Goal: Transaction & Acquisition: Purchase product/service

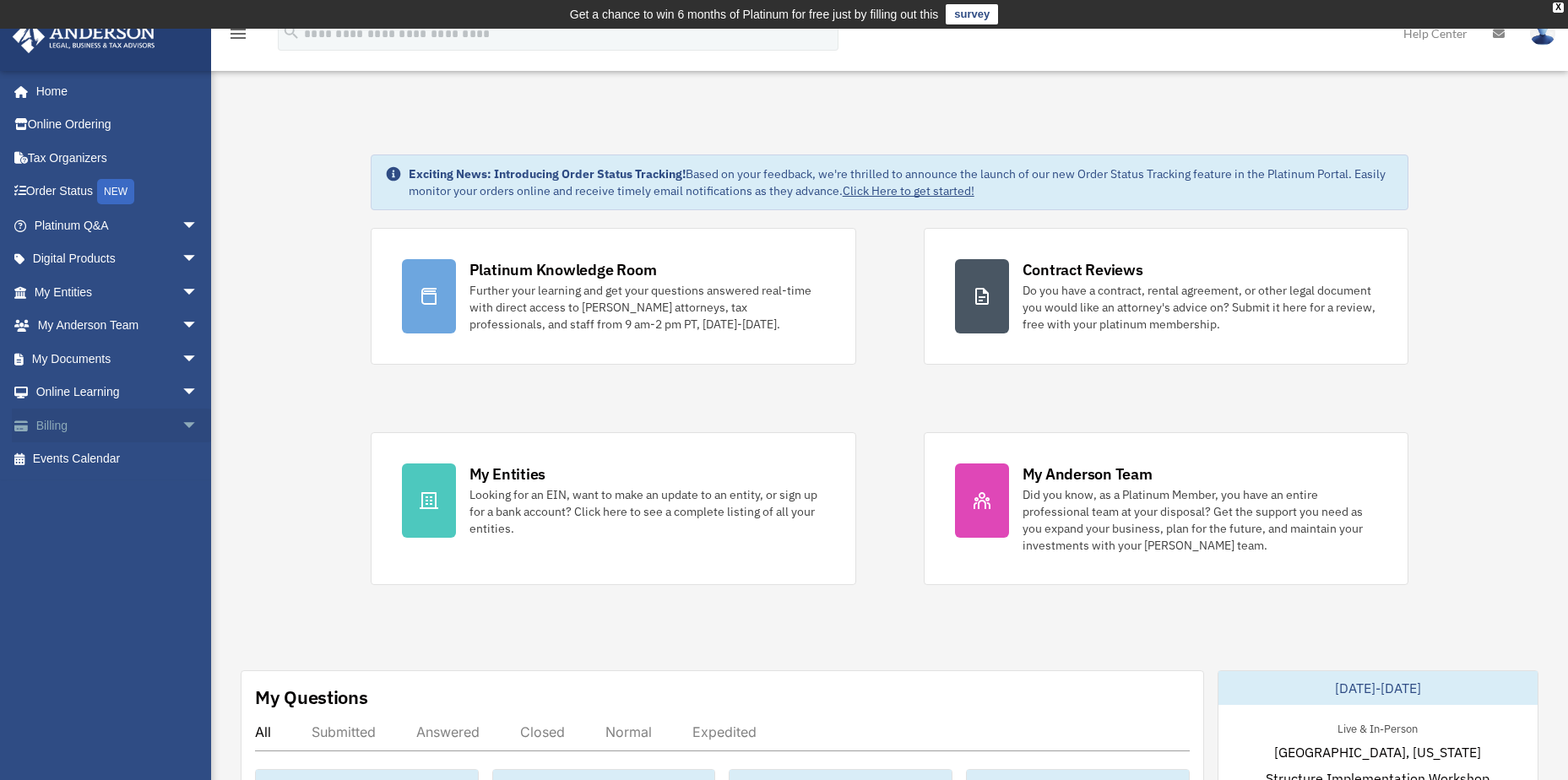
click at [181, 426] on span "arrow_drop_down" at bounding box center [198, 426] width 34 height 35
click at [105, 457] on link "$ Open Invoices" at bounding box center [124, 460] width 200 height 35
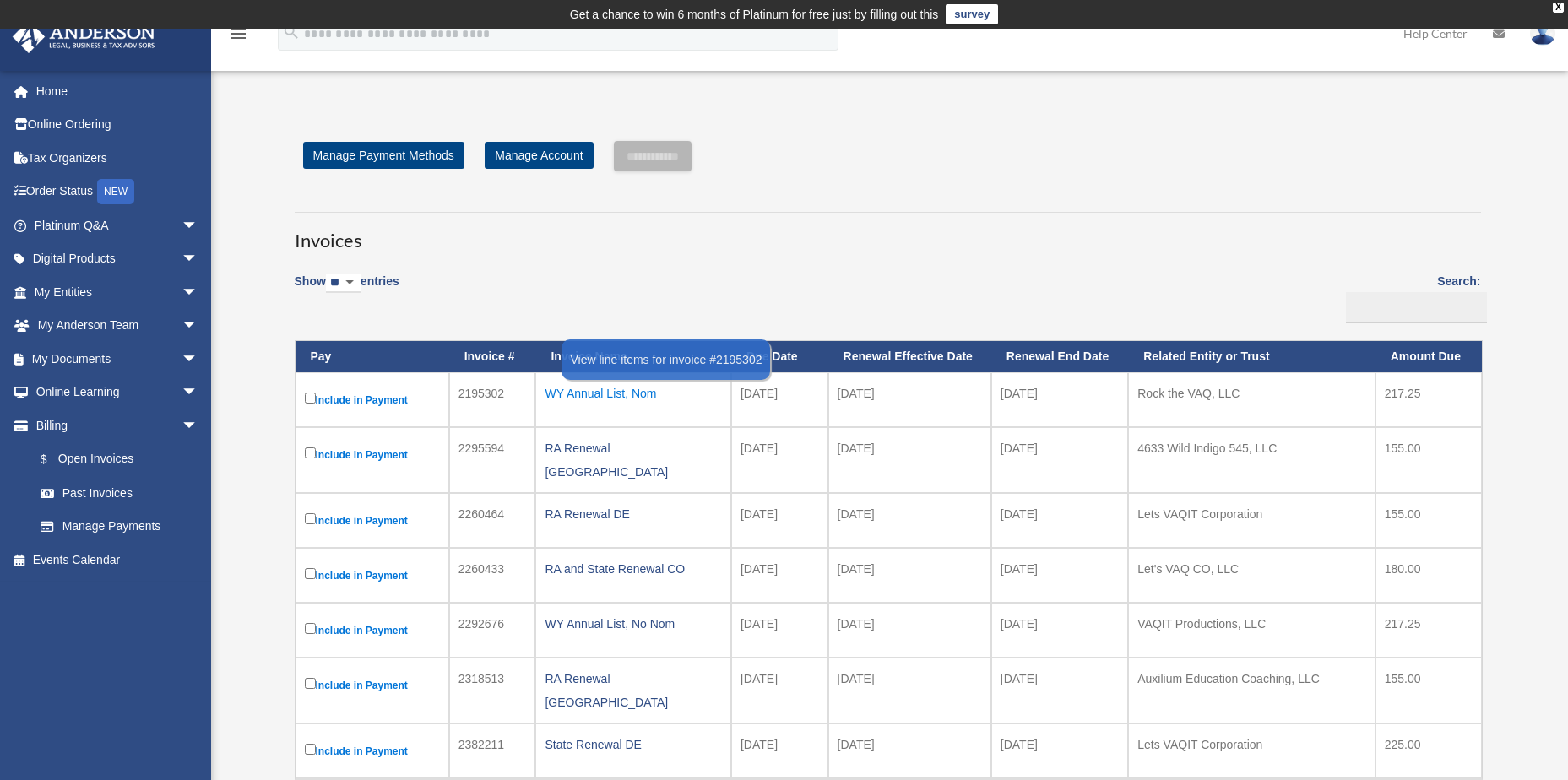
click at [649, 390] on div "WY Annual List, Nom" at bounding box center [633, 393] width 177 height 24
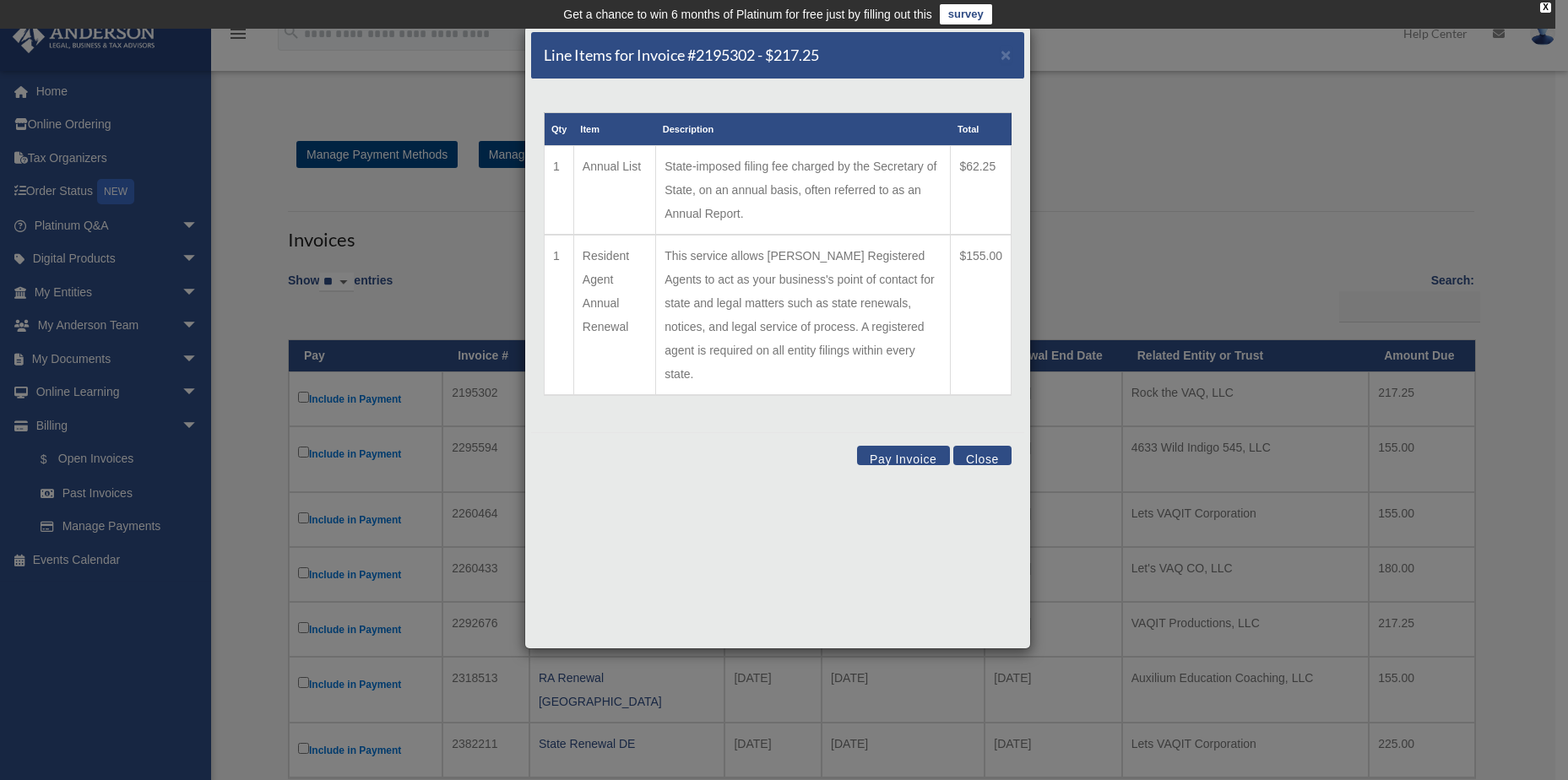
click at [904, 446] on button "Pay Invoice" at bounding box center [902, 455] width 92 height 20
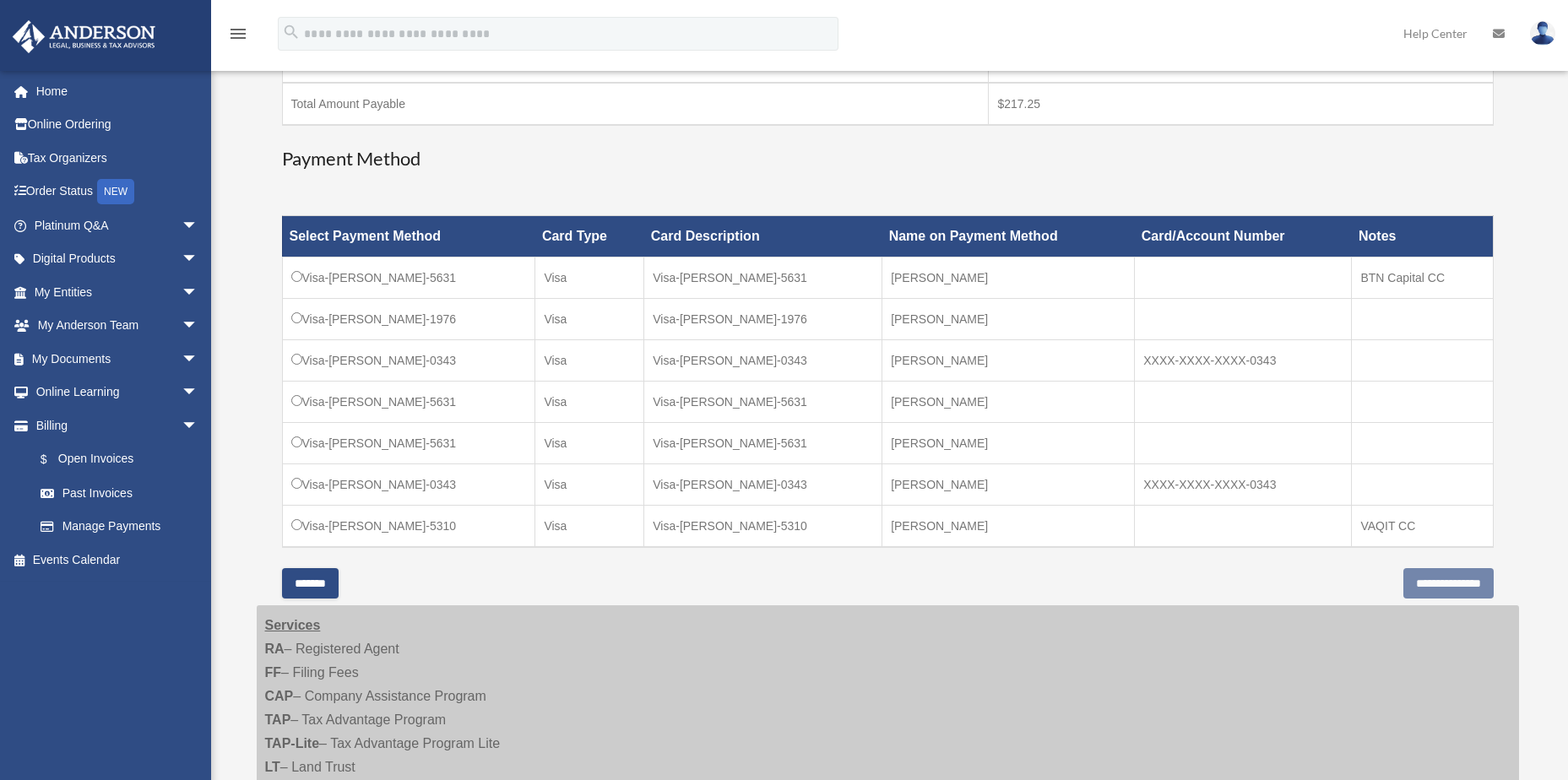
scroll to position [422, 0]
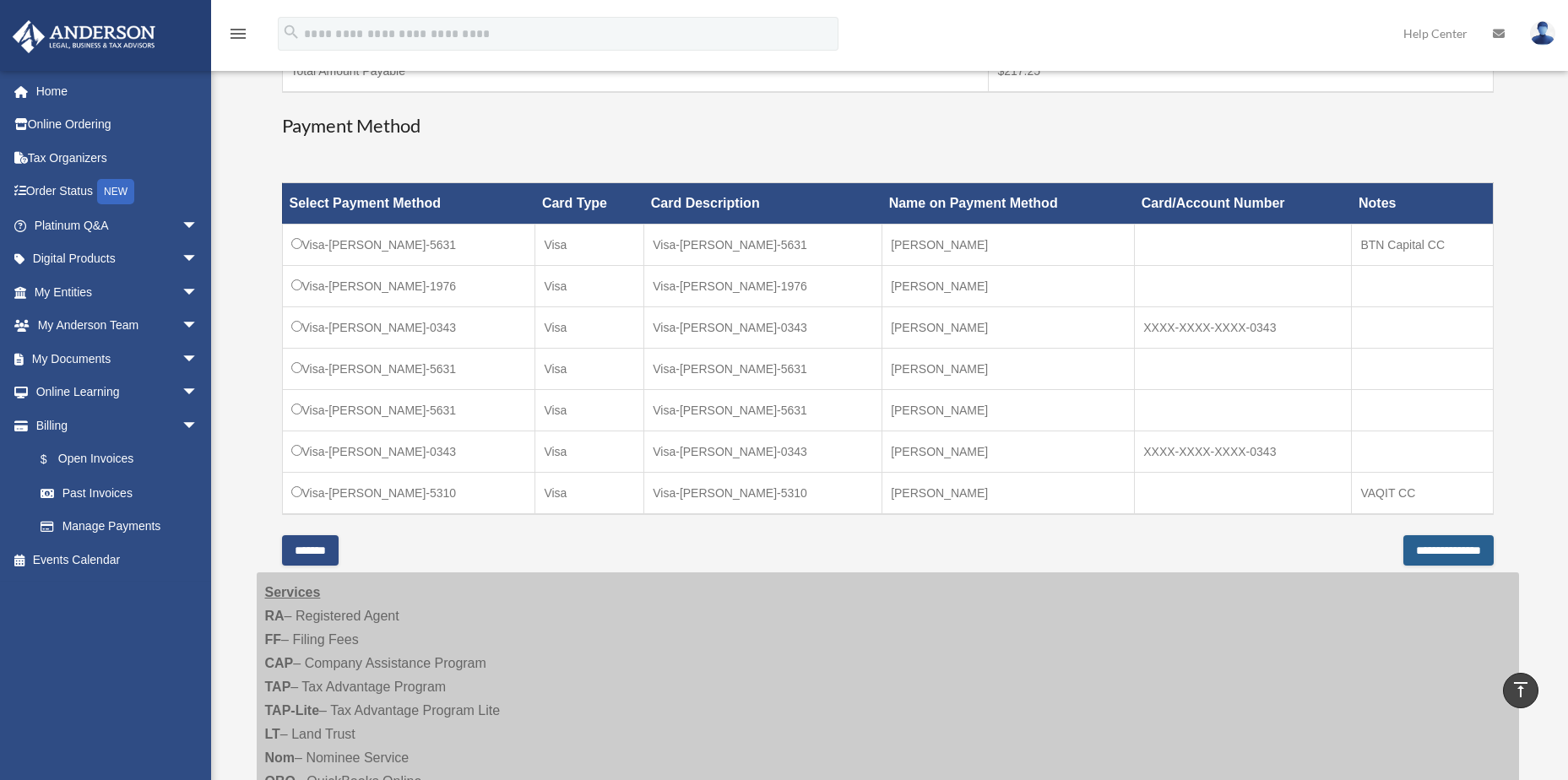
click at [1443, 543] on input "**********" at bounding box center [1448, 550] width 91 height 31
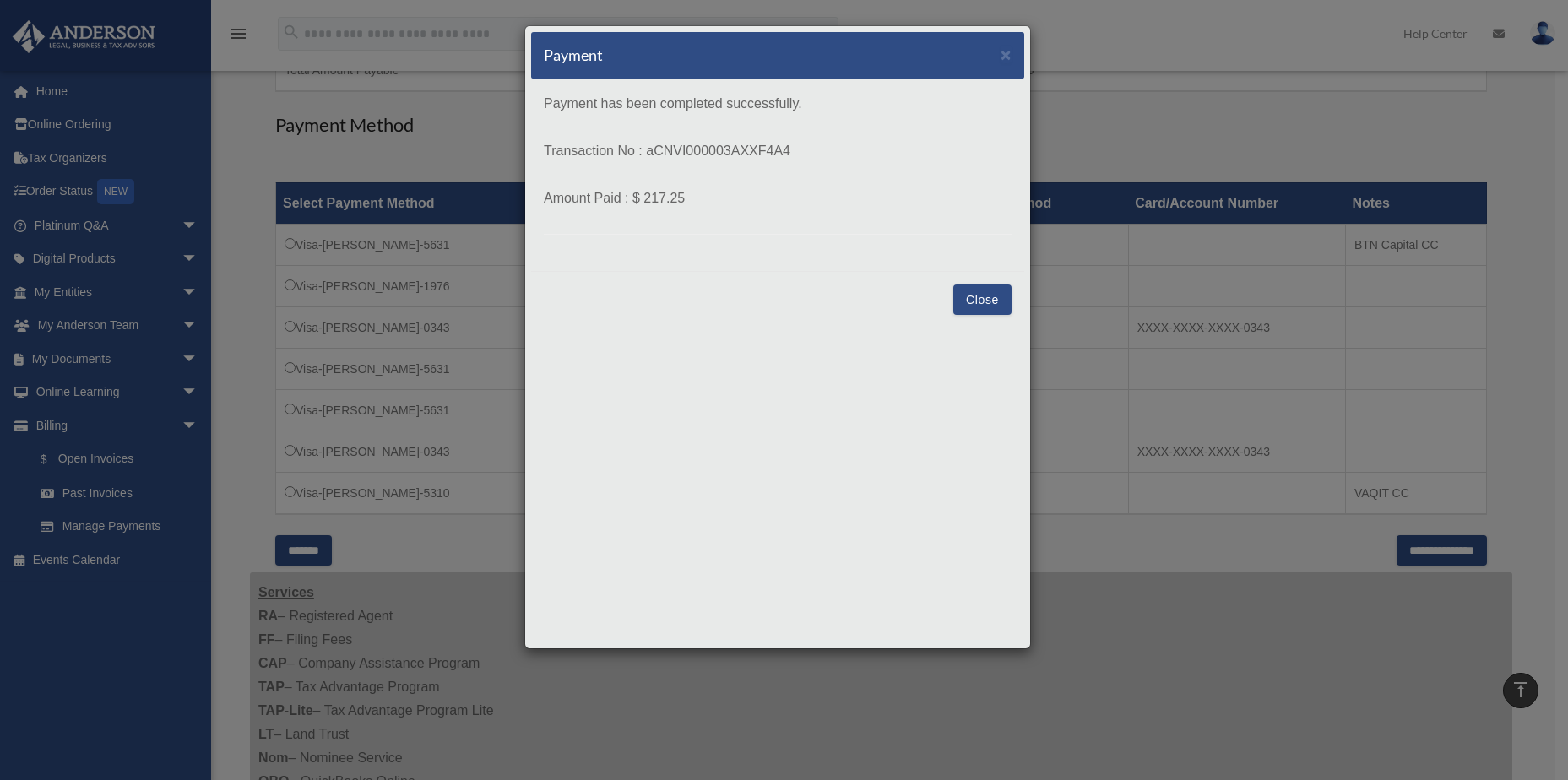
click at [983, 293] on button "Close" at bounding box center [982, 299] width 59 height 31
